Goal: Entertainment & Leisure: Consume media (video, audio)

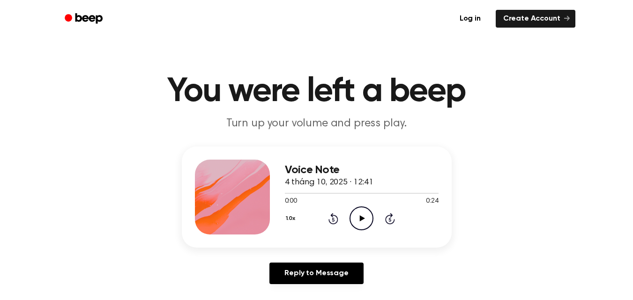
drag, startPoint x: 589, startPoint y: 213, endPoint x: 445, endPoint y: 257, distance: 150.4
click at [589, 213] on div "Voice Note 4 tháng 10, 2025 · 12:41 0:00 0:24 Your browser does not support the…" at bounding box center [316, 219] width 610 height 145
click at [369, 218] on icon "Play Audio" at bounding box center [361, 219] width 24 height 24
click at [356, 219] on icon "Pause Audio" at bounding box center [361, 219] width 24 height 24
click at [362, 211] on icon "Play Audio" at bounding box center [361, 219] width 24 height 24
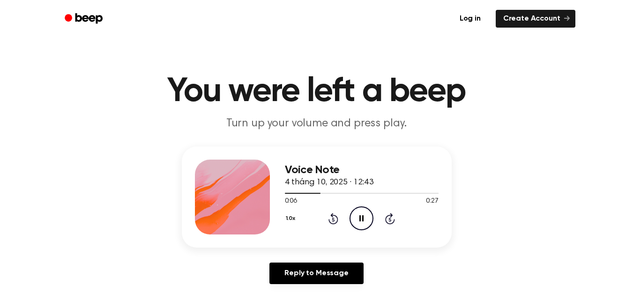
click at [611, 178] on div "Voice Note 4 tháng 10, 2025 · 12:43 0:06 0:27 Your browser does not support the…" at bounding box center [316, 219] width 610 height 145
click at [361, 213] on icon "Play Audio" at bounding box center [361, 219] width 24 height 24
click at [364, 217] on icon "Play Audio" at bounding box center [361, 219] width 24 height 24
